Goal: Information Seeking & Learning: Learn about a topic

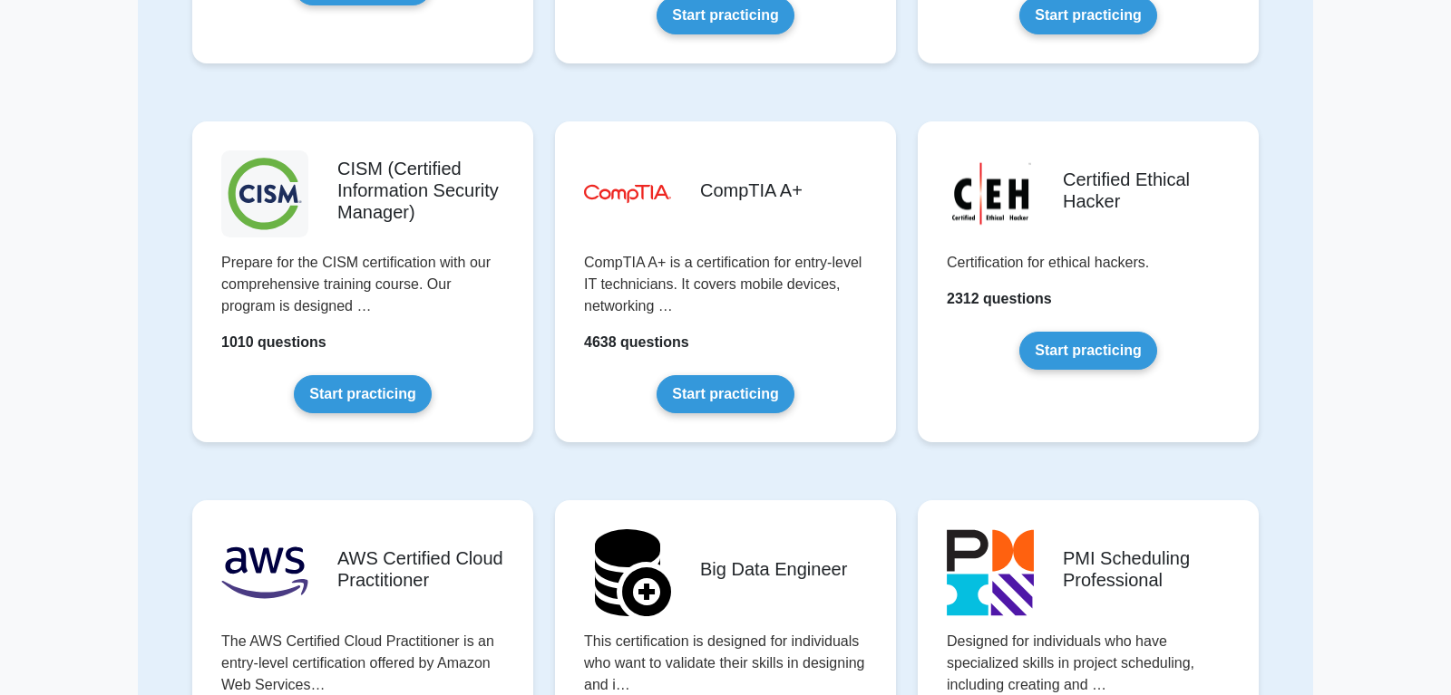
scroll to position [2372, 0]
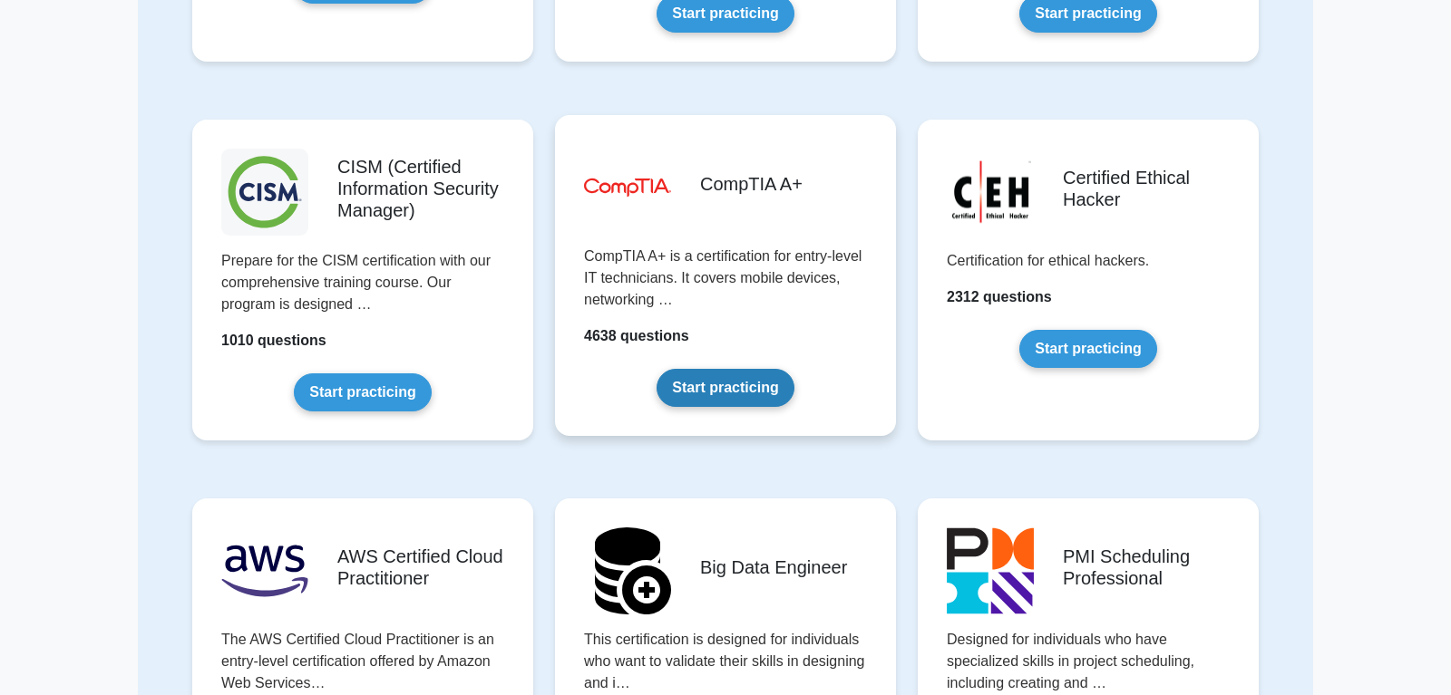
click at [731, 395] on link "Start practicing" at bounding box center [724, 388] width 137 height 38
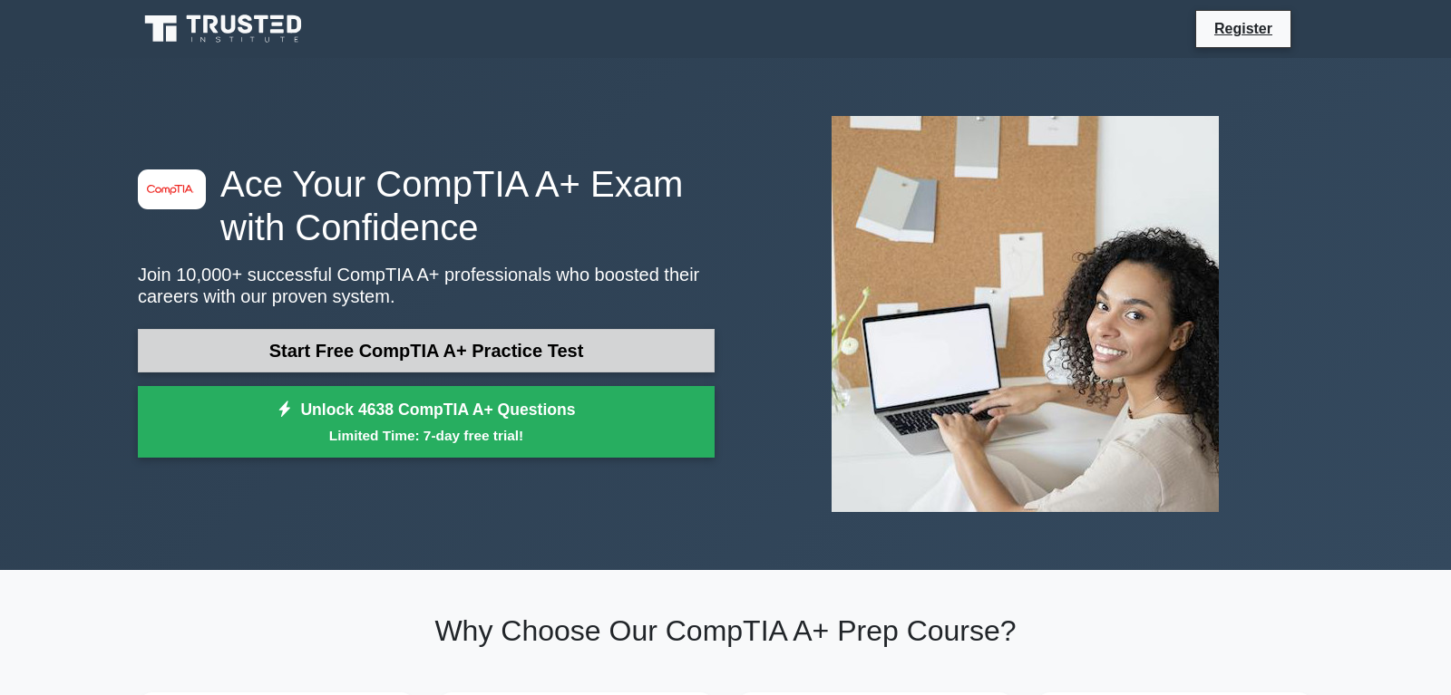
click at [515, 357] on link "Start Free CompTIA A+ Practice Test" at bounding box center [426, 351] width 577 height 44
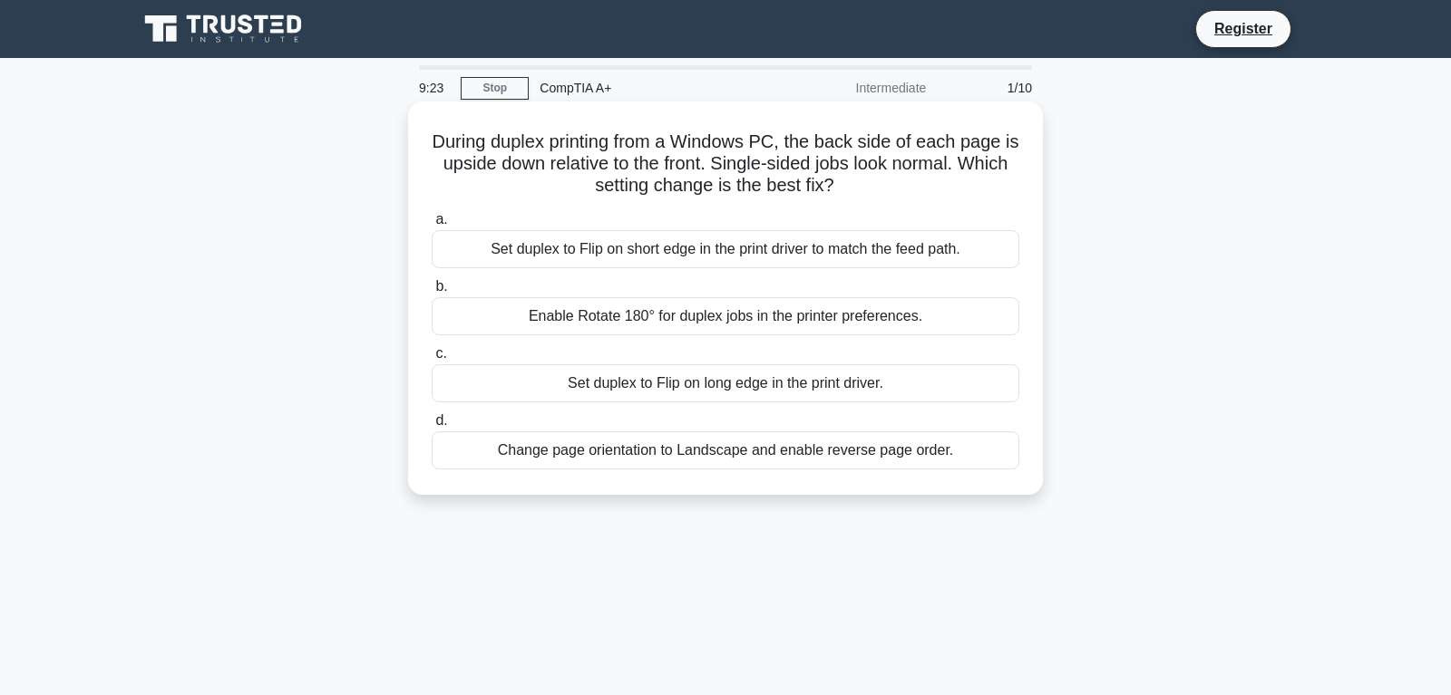
click at [748, 454] on div "Change page orientation to Landscape and enable reverse page order." at bounding box center [726, 451] width 588 height 38
click at [432, 427] on input "d. Change page orientation to Landscape and enable reverse page order." at bounding box center [432, 421] width 0 height 12
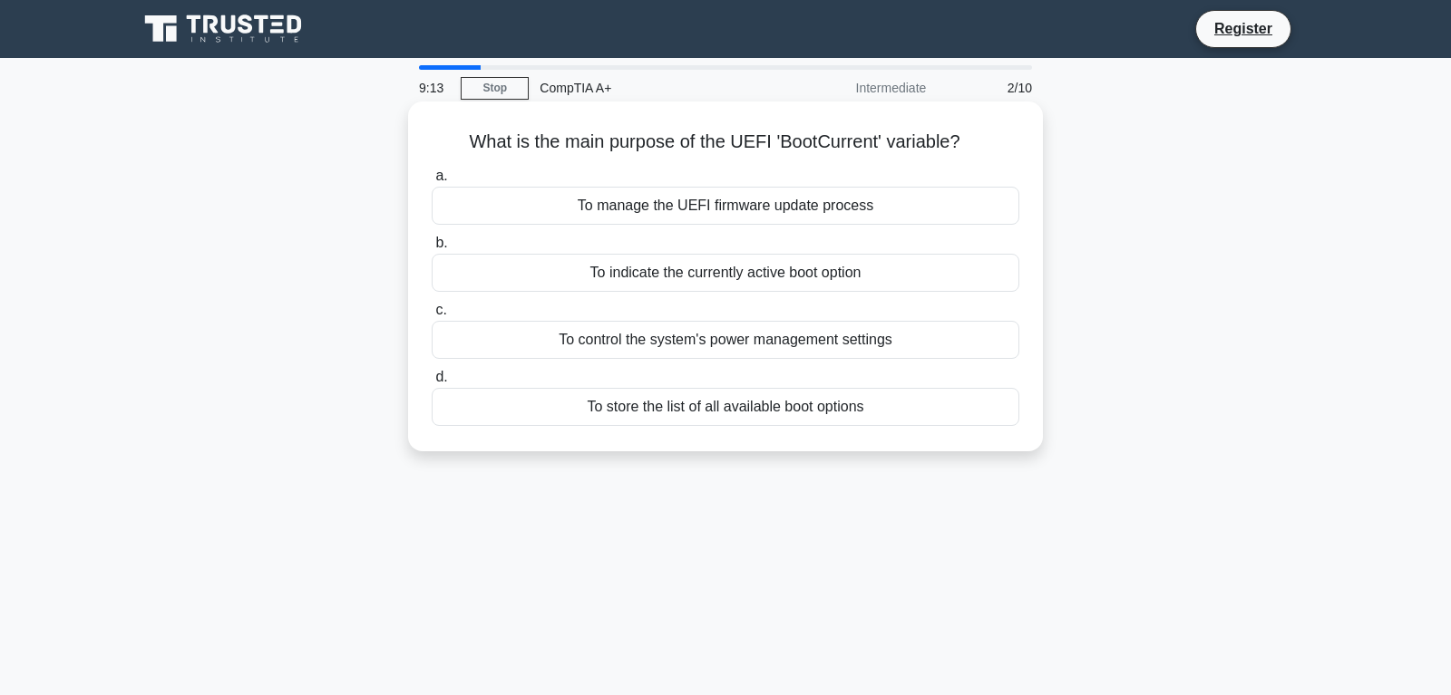
click at [612, 211] on div "To manage the UEFI firmware update process" at bounding box center [726, 206] width 588 height 38
click at [432, 182] on input "a. To manage the UEFI firmware update process" at bounding box center [432, 176] width 0 height 12
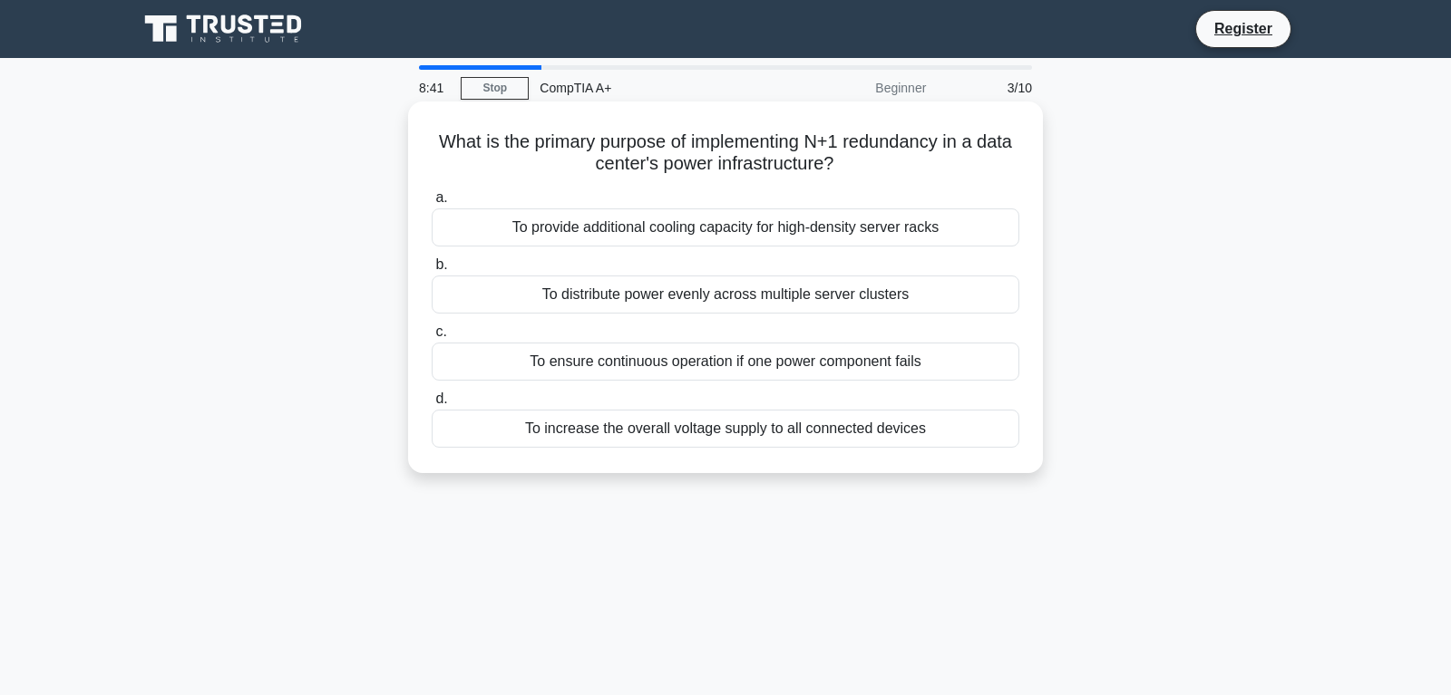
click at [613, 359] on div "To ensure continuous operation if one power component fails" at bounding box center [726, 362] width 588 height 38
click at [432, 338] on input "c. To ensure continuous operation if one power component fails" at bounding box center [432, 332] width 0 height 12
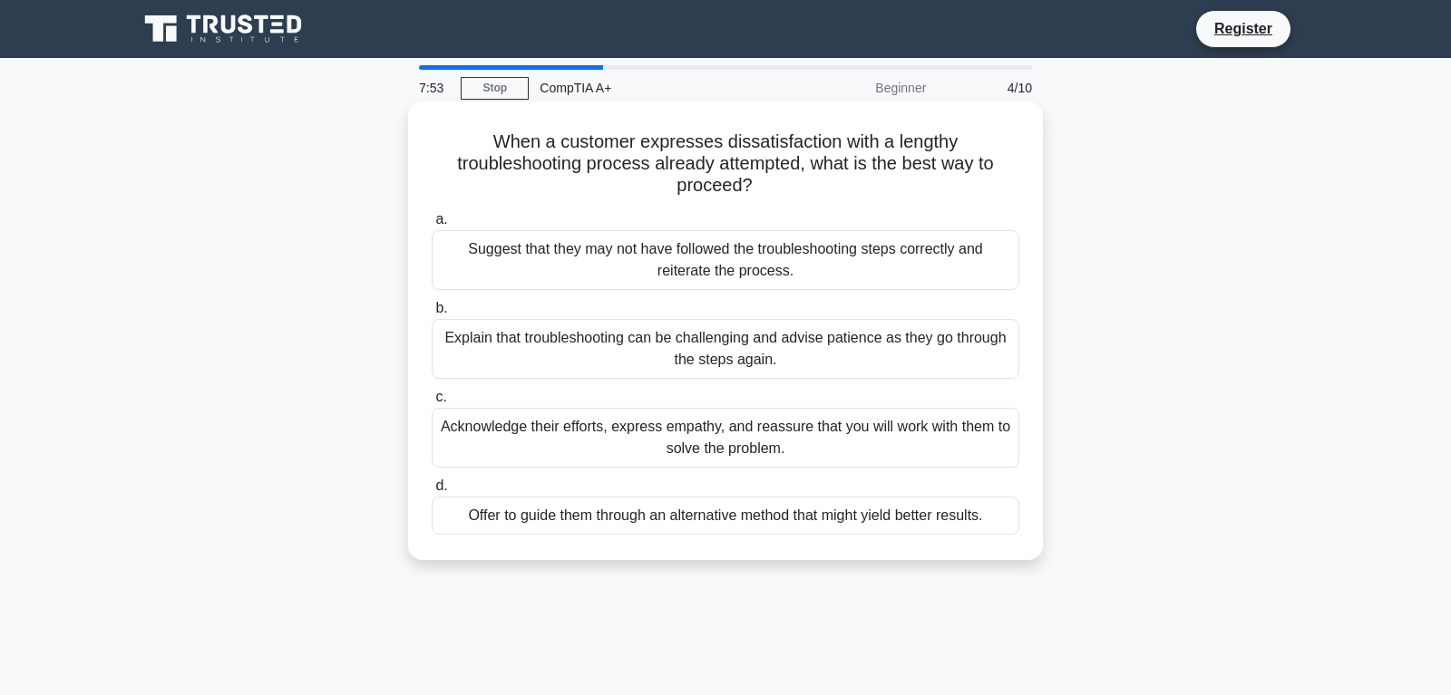
click at [728, 520] on div "Offer to guide them through an alternative method that might yield better resul…" at bounding box center [726, 516] width 588 height 38
click at [432, 492] on input "d. Offer to guide them through an alternative method that might yield better re…" at bounding box center [432, 487] width 0 height 12
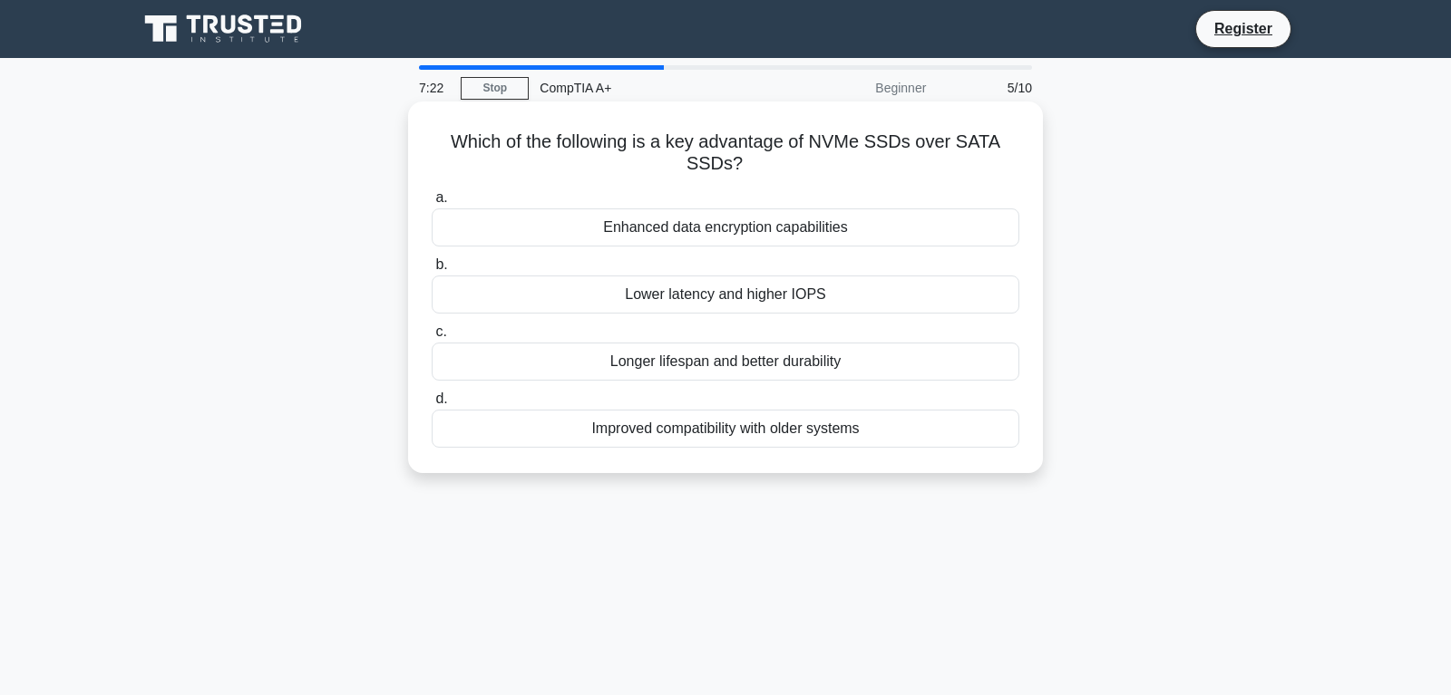
click at [683, 297] on div "Lower latency and higher IOPS" at bounding box center [726, 295] width 588 height 38
click at [432, 271] on input "b. Lower latency and higher IOPS" at bounding box center [432, 265] width 0 height 12
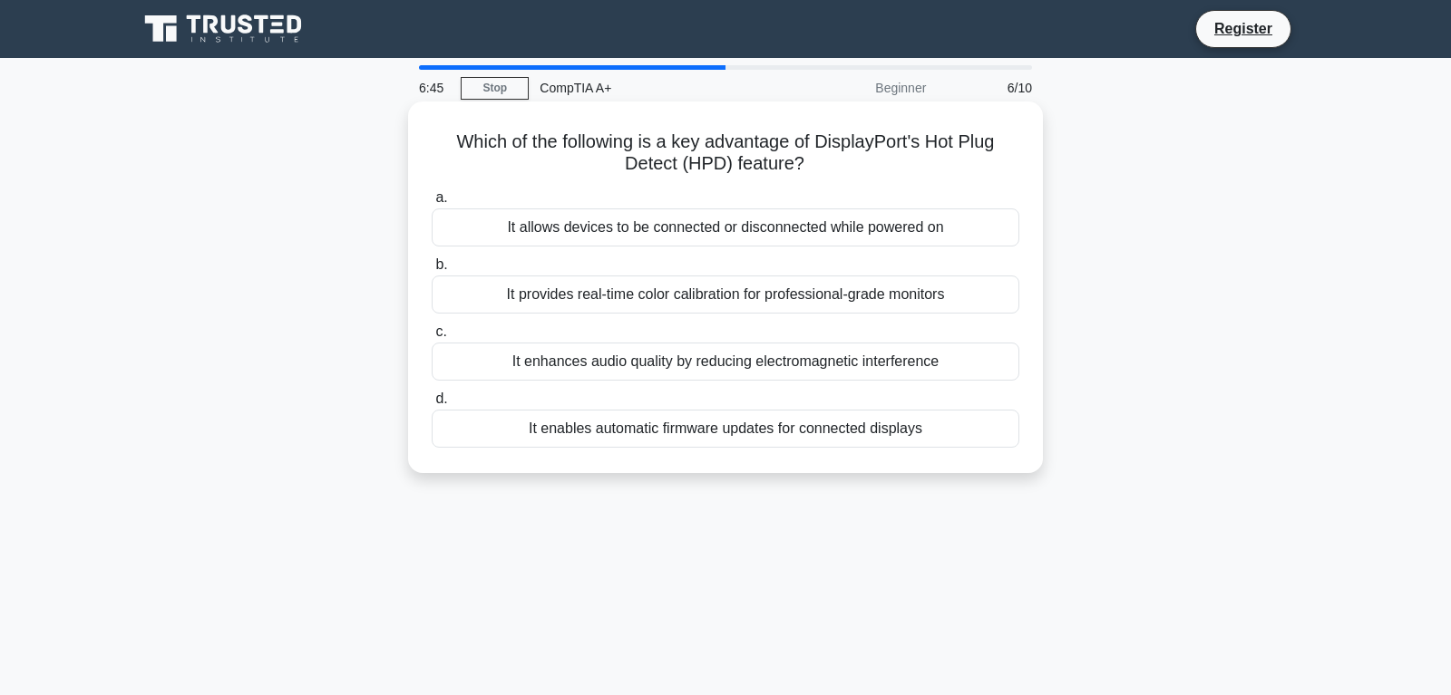
click at [589, 227] on div "It allows devices to be connected or disconnected while powered on" at bounding box center [726, 228] width 588 height 38
click at [432, 204] on input "a. It allows devices to be connected or disconnected while powered on" at bounding box center [432, 198] width 0 height 12
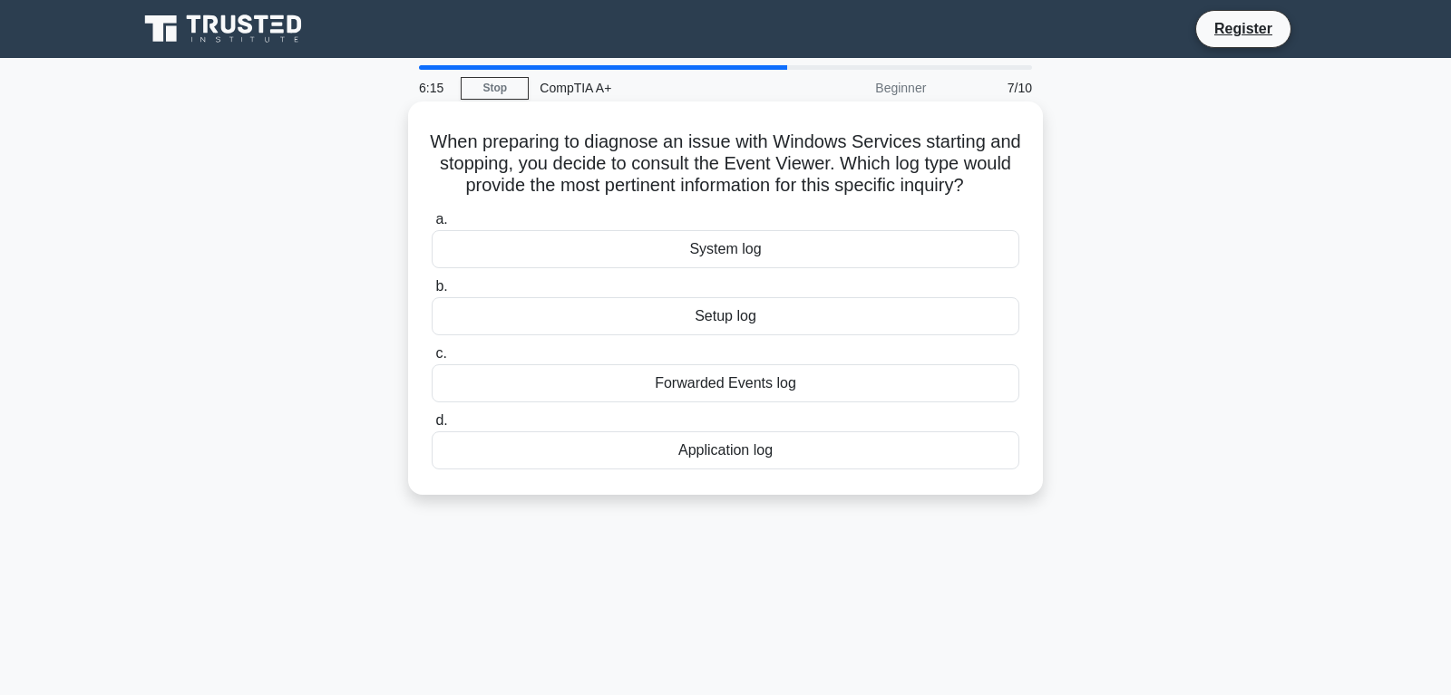
click at [737, 254] on div "System log" at bounding box center [726, 249] width 588 height 38
click at [432, 226] on input "a. System log" at bounding box center [432, 220] width 0 height 12
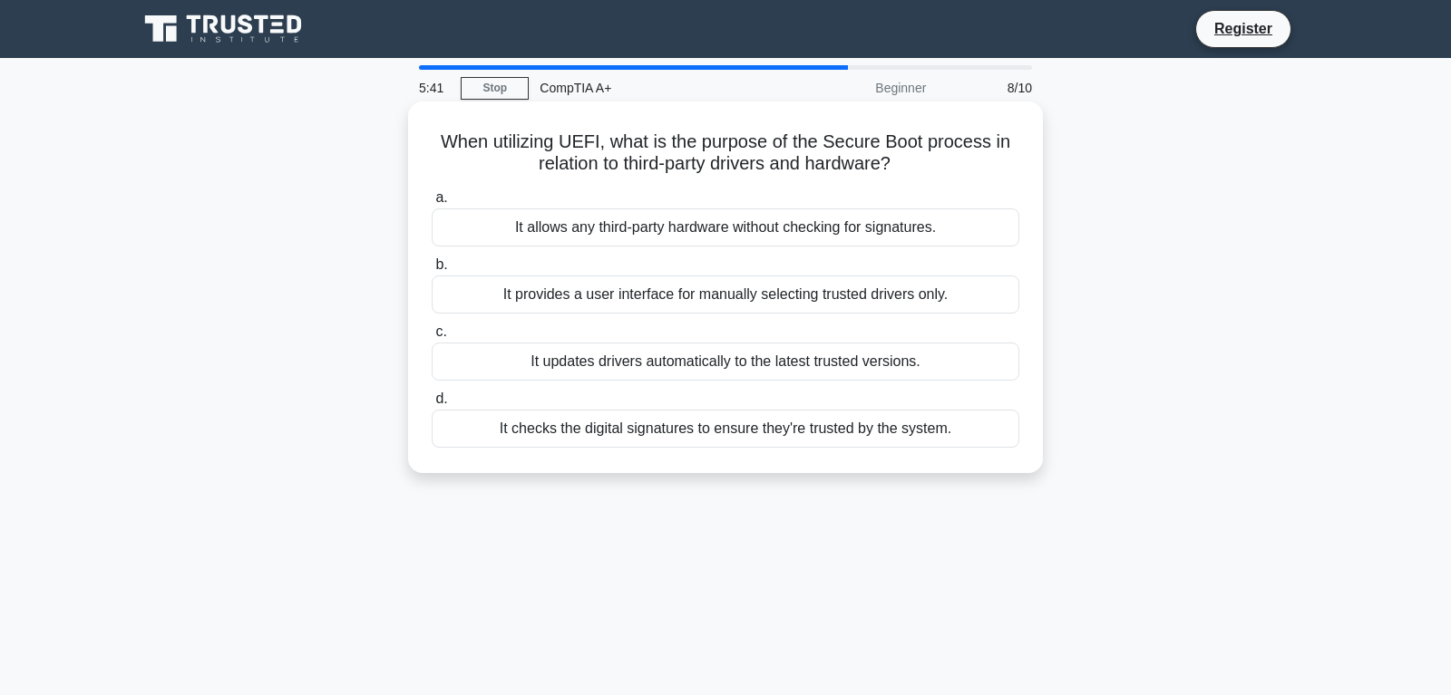
click at [666, 298] on div "It provides a user interface for manually selecting trusted drivers only." at bounding box center [726, 295] width 588 height 38
click at [432, 271] on input "b. It provides a user interface for manually selecting trusted drivers only." at bounding box center [432, 265] width 0 height 12
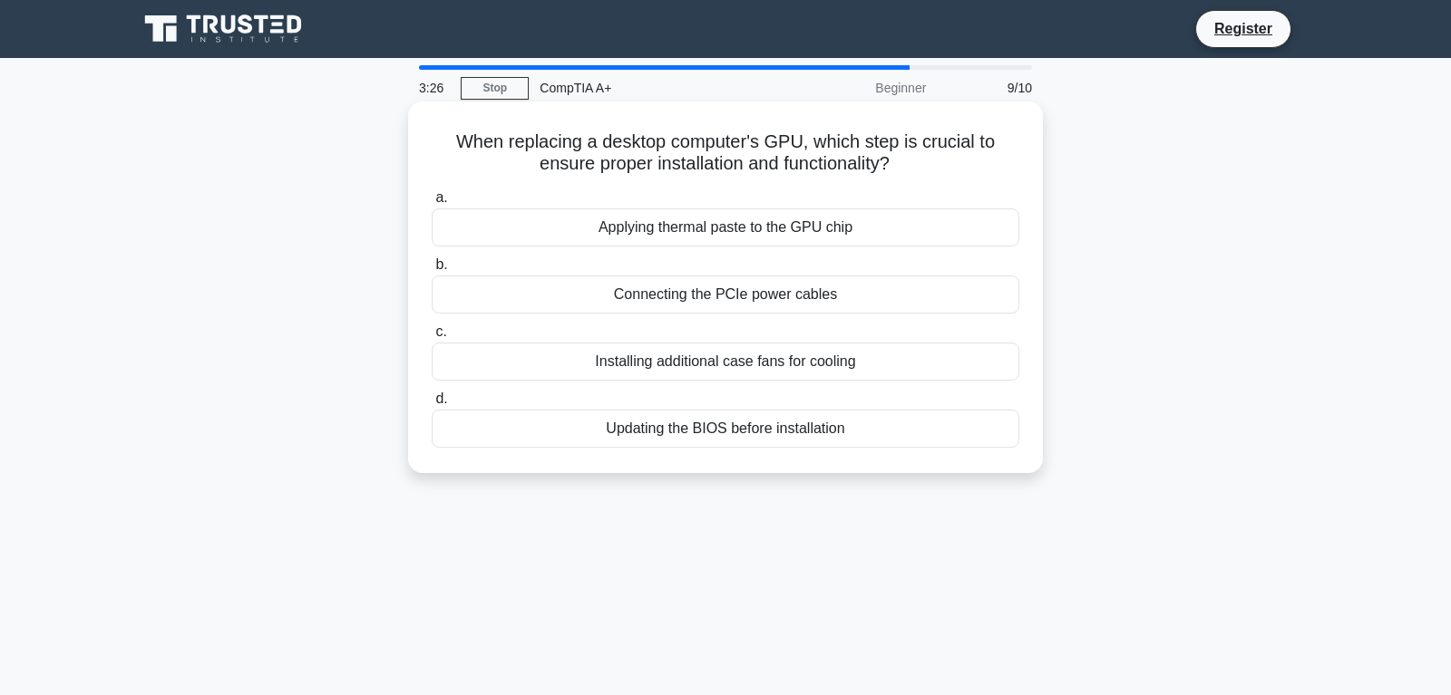
click at [723, 227] on div "Applying thermal paste to the GPU chip" at bounding box center [726, 228] width 588 height 38
click at [432, 204] on input "a. Applying thermal paste to the GPU chip" at bounding box center [432, 198] width 0 height 12
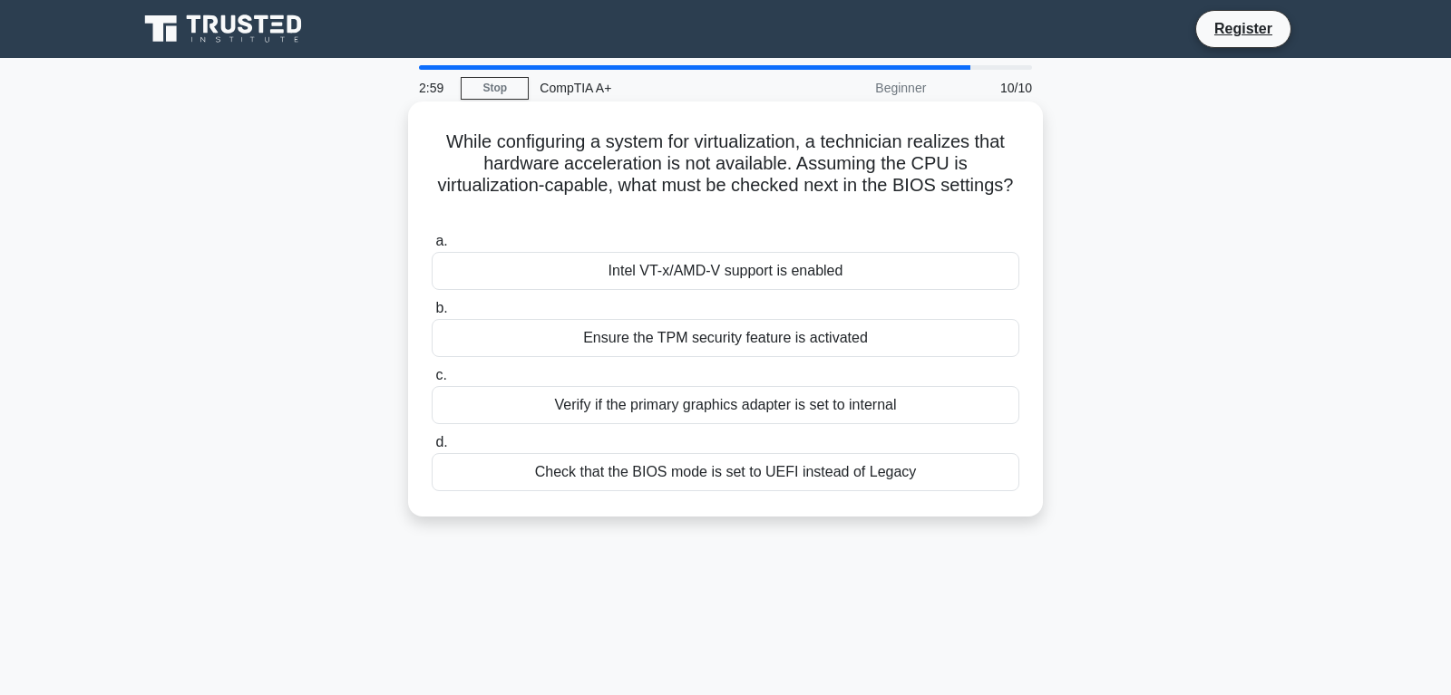
click at [791, 252] on div "Intel VT-x/AMD-V support is enabled" at bounding box center [726, 271] width 588 height 38
click at [432, 248] on input "a. Intel VT-x/AMD-V support is enabled" at bounding box center [432, 242] width 0 height 12
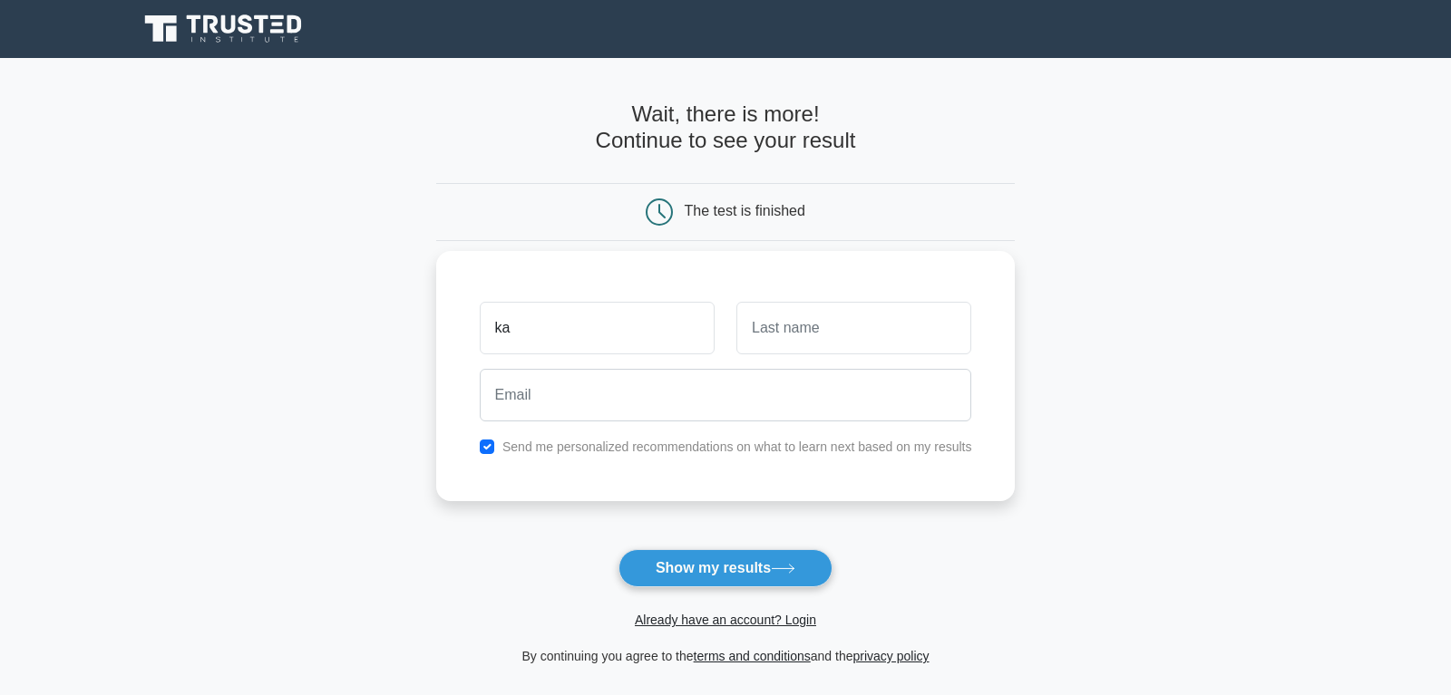
type input "Kartik"
type input "Tumsare"
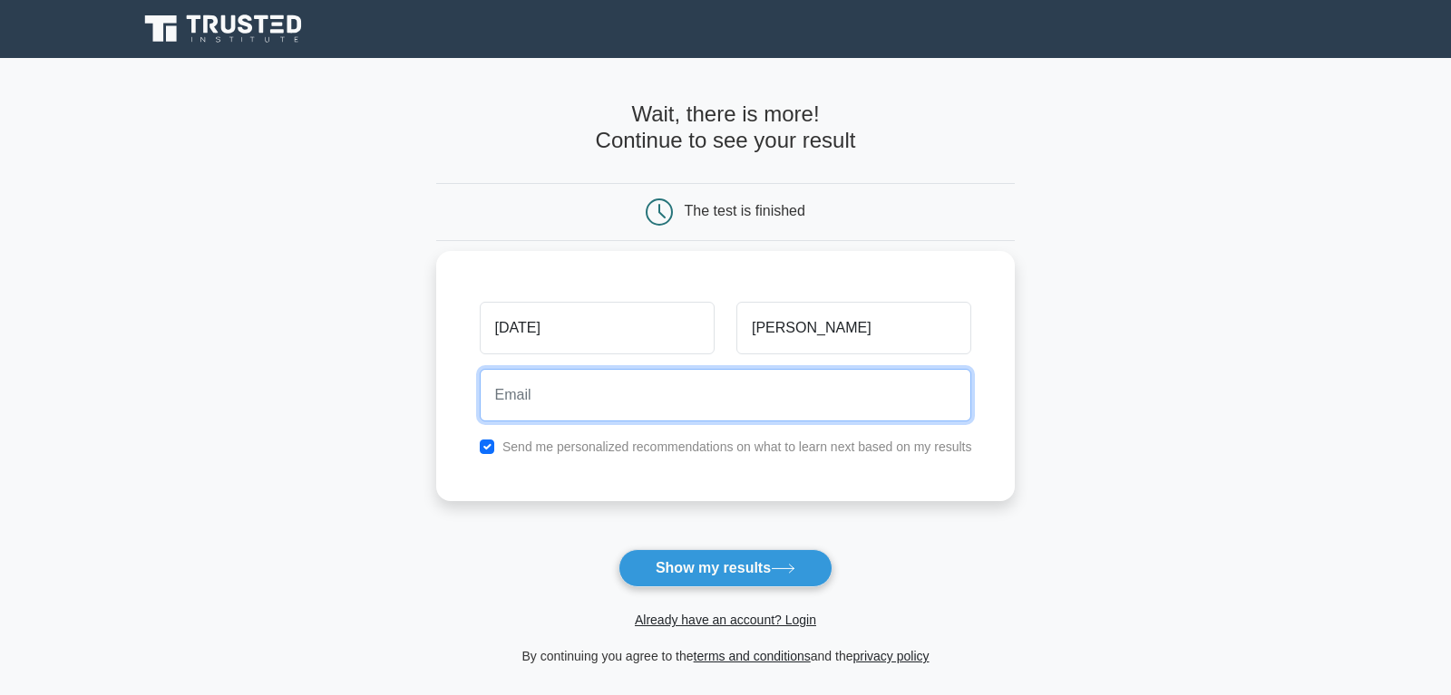
type input "kartiktumsare123@gamil.com"
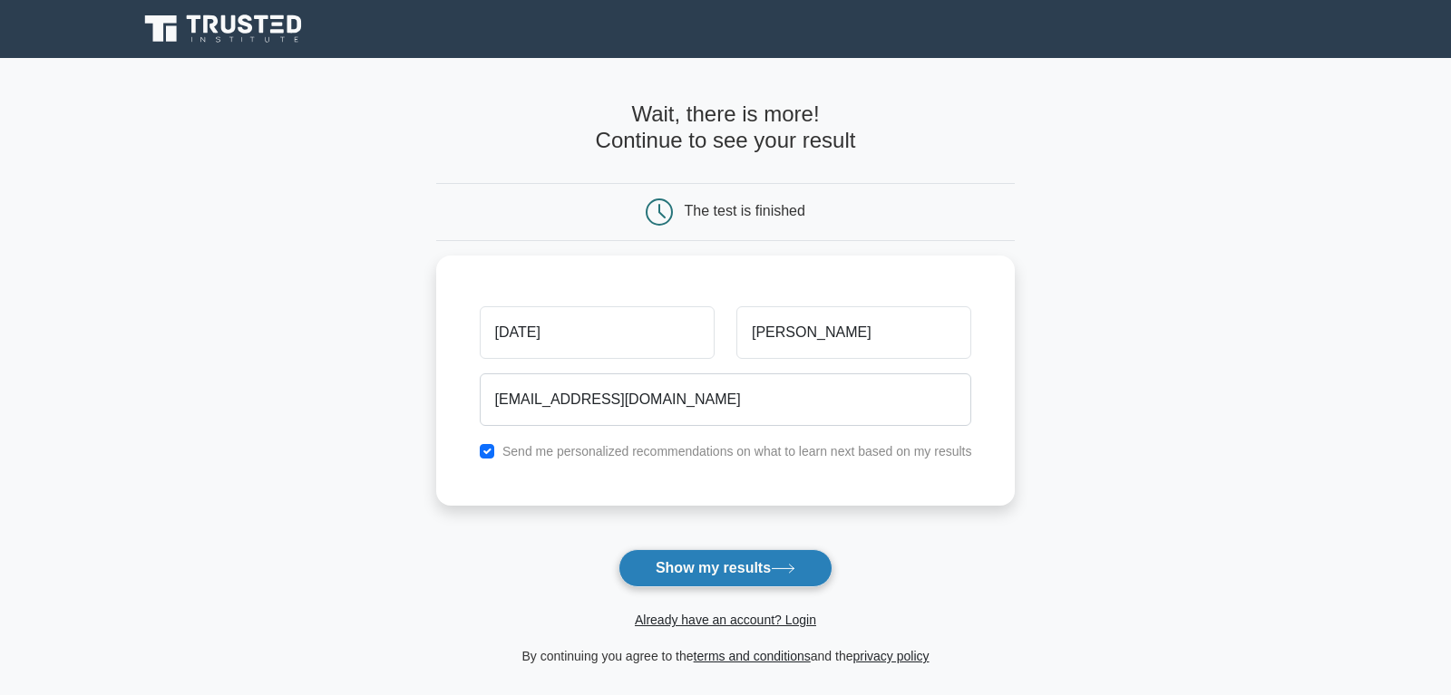
click at [721, 583] on button "Show my results" at bounding box center [725, 568] width 214 height 38
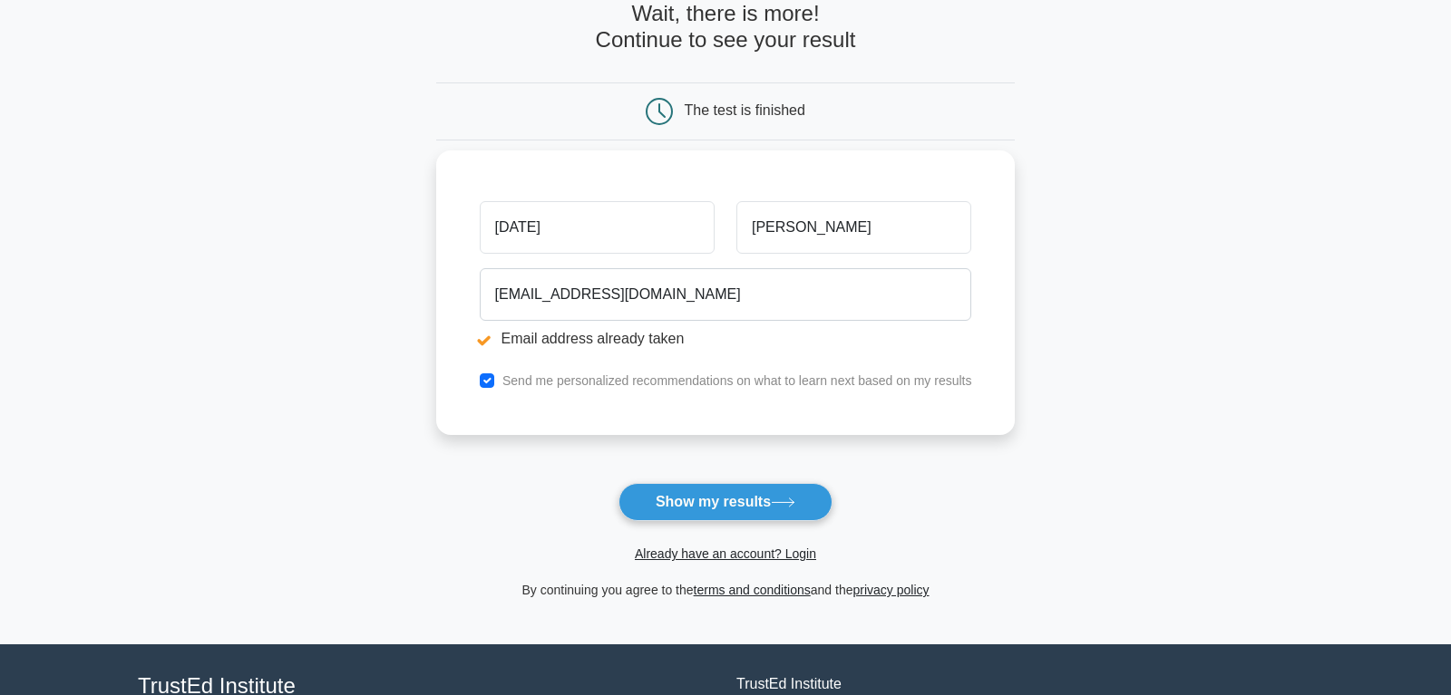
scroll to position [165, 0]
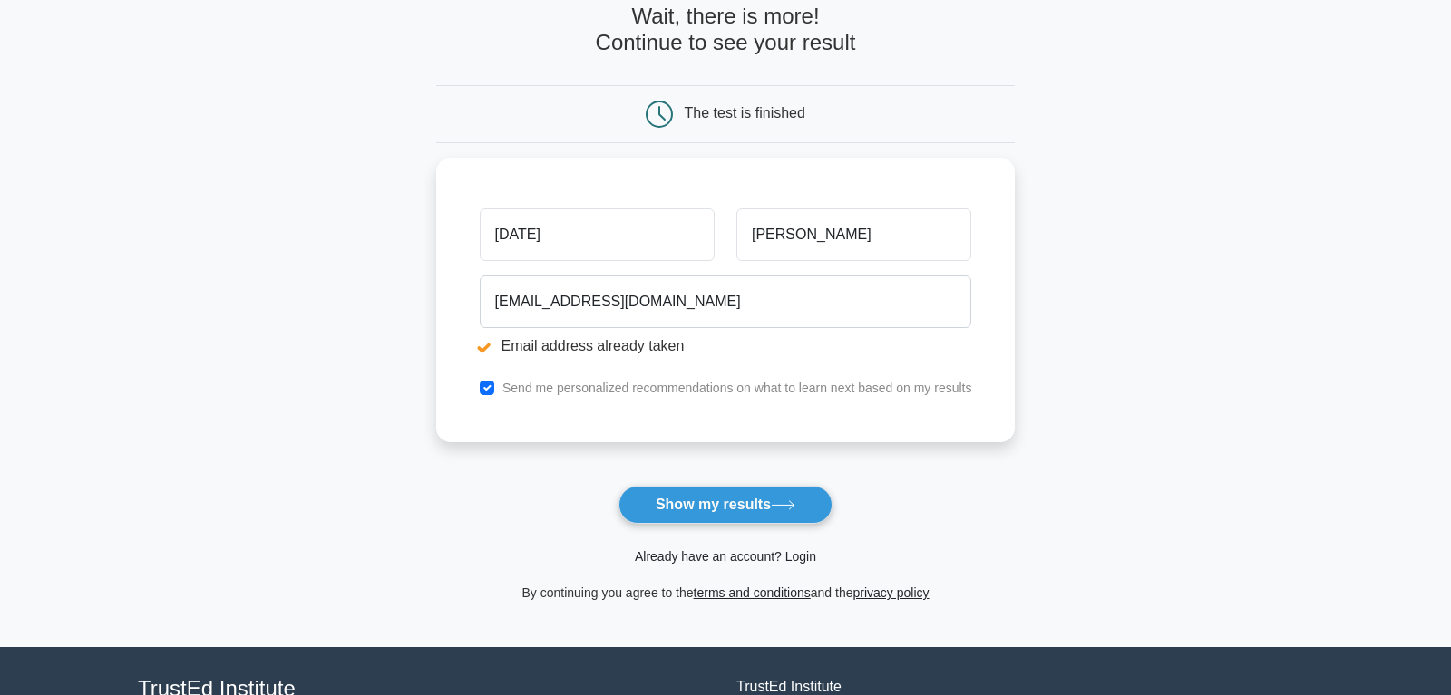
click at [701, 557] on link "Already have an account? Login" at bounding box center [725, 556] width 181 height 15
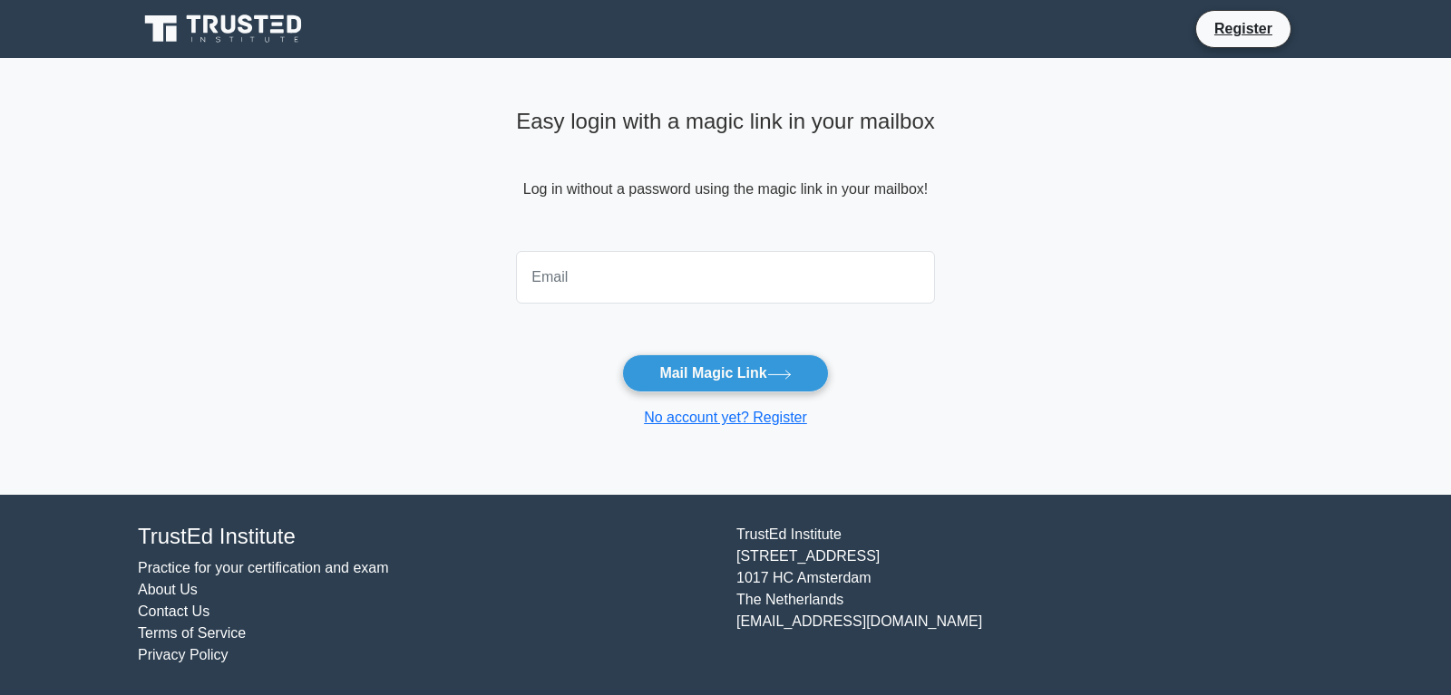
click at [706, 285] on input "email" at bounding box center [725, 277] width 419 height 53
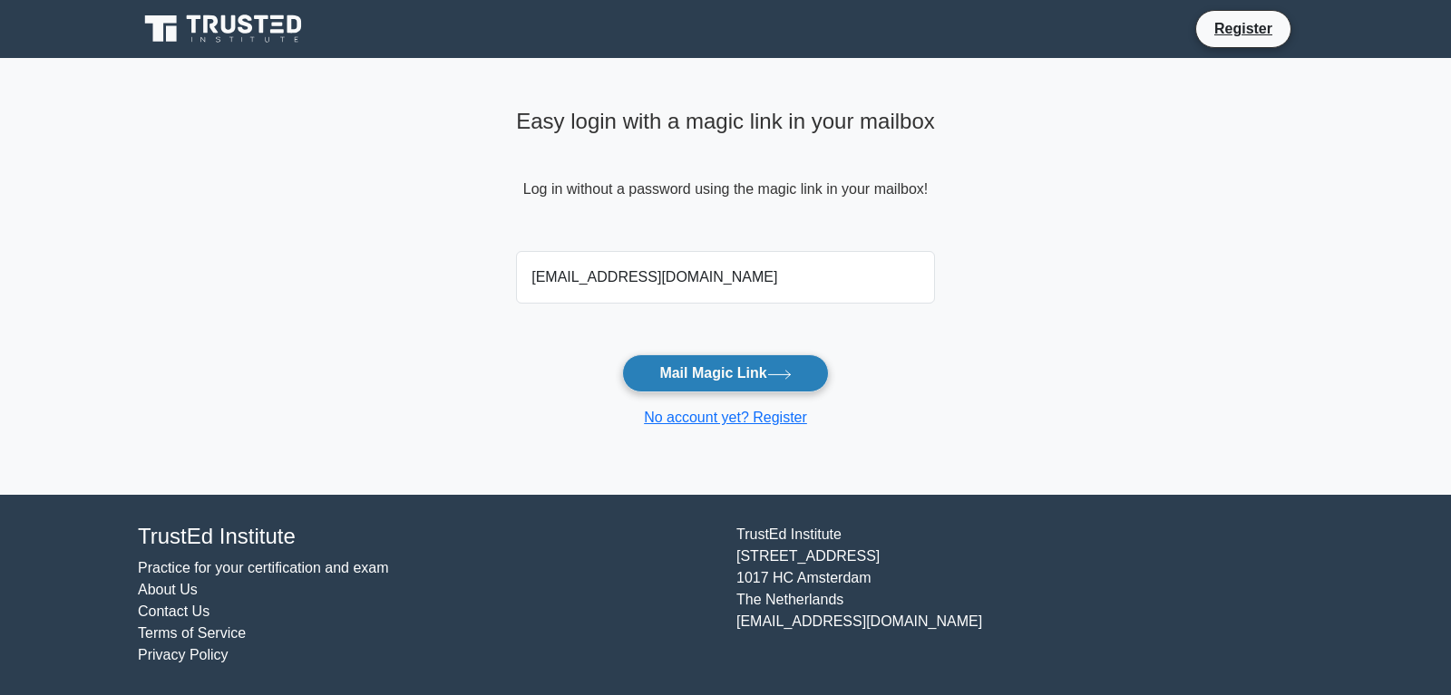
type input "kartiktumsare123@gamil.com"
click at [723, 370] on button "Mail Magic Link" at bounding box center [725, 374] width 206 height 38
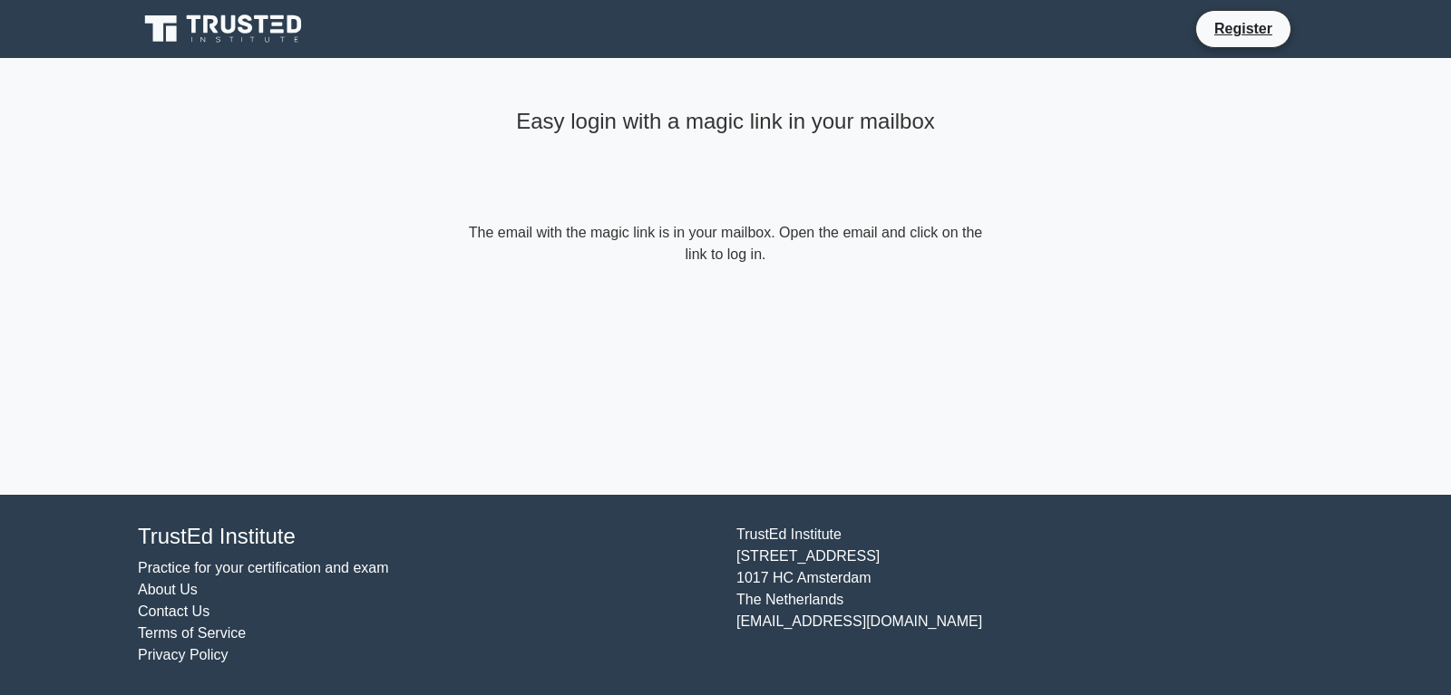
click at [822, 334] on div "Easy login with a magic link in your mailbox The email with the magic link is i…" at bounding box center [725, 276] width 544 height 437
